Goal: Task Accomplishment & Management: Manage account settings

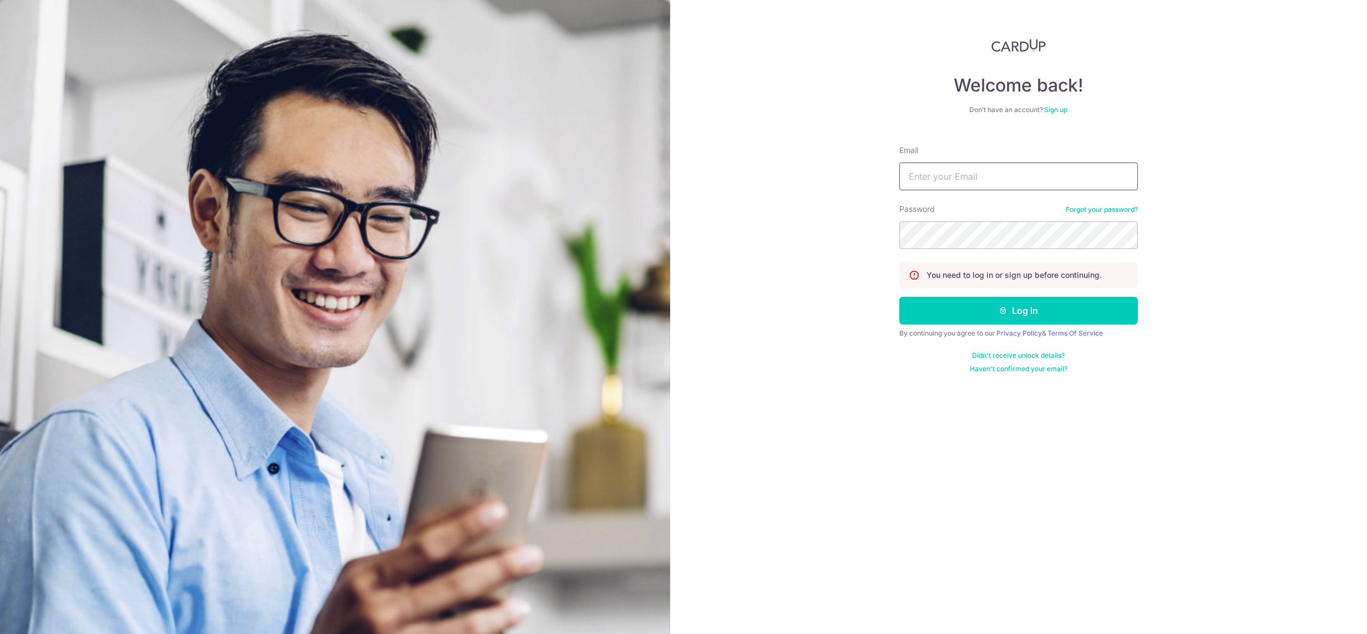
click at [974, 171] on input "Email" at bounding box center [1018, 177] width 238 height 28
type input "[DEMOGRAPHIC_DATA][EMAIL_ADDRESS][DOMAIN_NAME]"
click at [899, 297] on button "Log in" at bounding box center [1018, 311] width 238 height 28
